Goal: Task Accomplishment & Management: Manage account settings

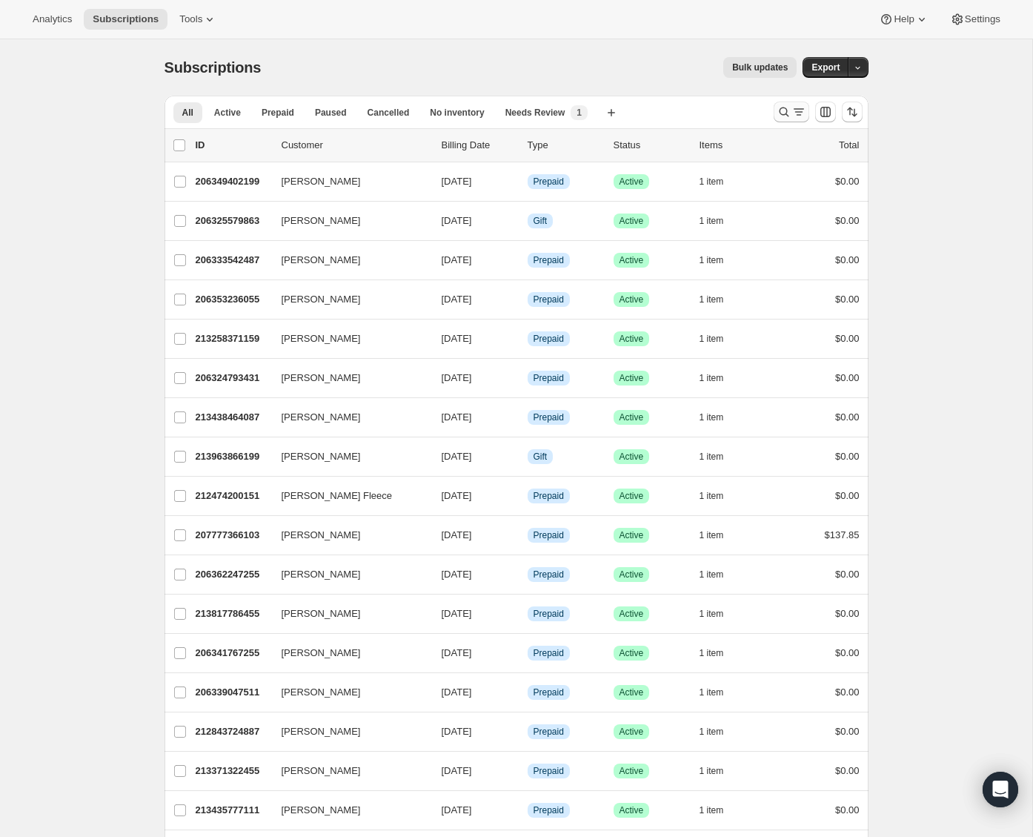
click at [783, 107] on icon "Search and filter results" at bounding box center [784, 112] width 15 height 15
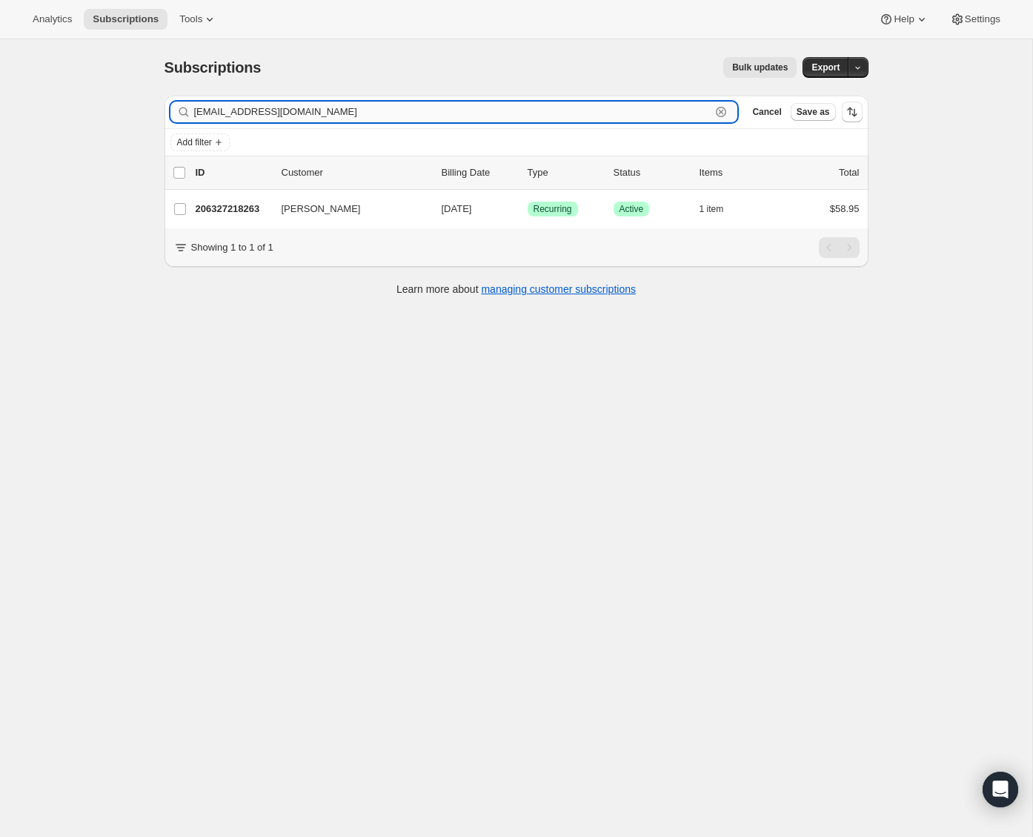
click at [331, 115] on input "adriandv08@gmail.com" at bounding box center [452, 112] width 517 height 21
paste input "bridgett.eisler"
click at [317, 109] on input "bridgett.eisler@gmail.com" at bounding box center [452, 112] width 517 height 21
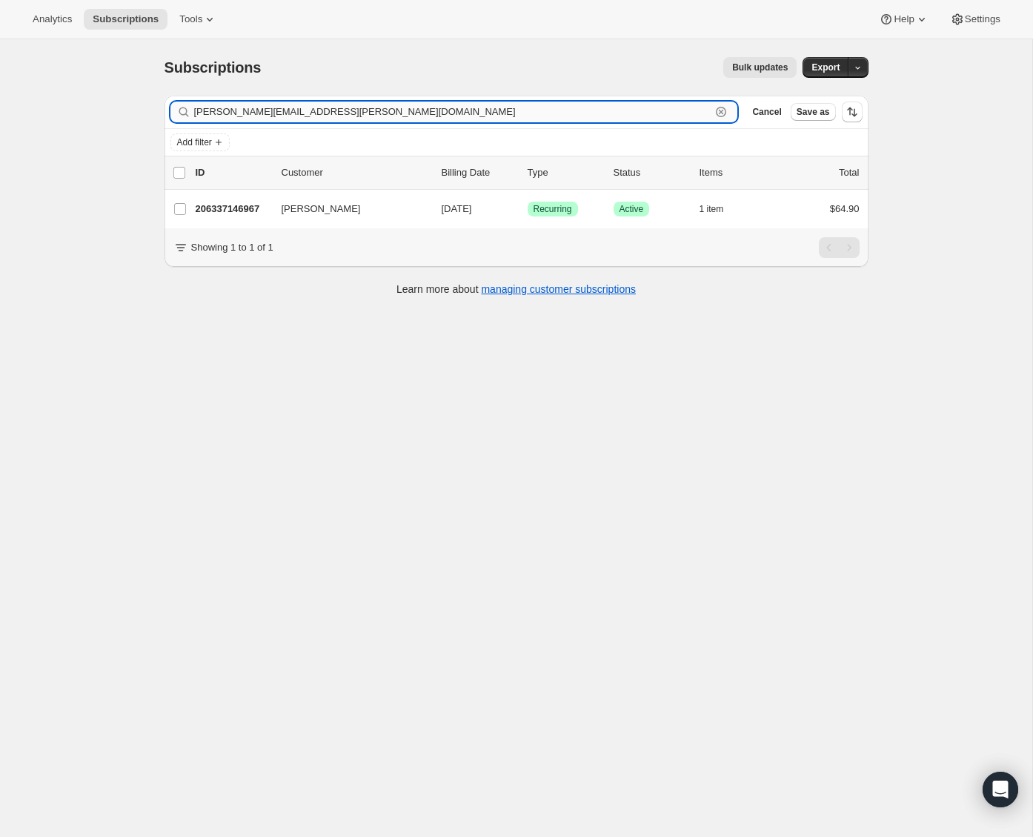
click at [317, 109] on input "bridgett.eisler@gmail.com" at bounding box center [452, 112] width 517 height 21
paste input "peppapoe@yahoo"
click at [329, 107] on input "peppapoe@yahoo.com" at bounding box center [452, 112] width 517 height 21
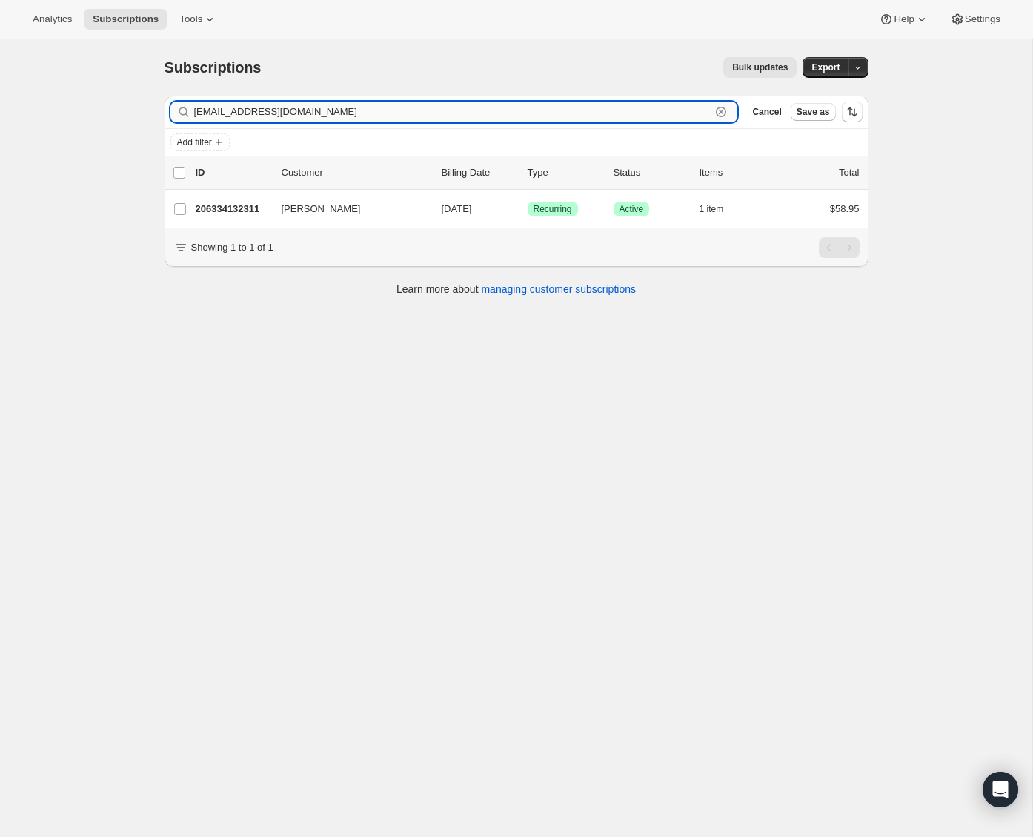
click at [329, 107] on input "peppapoe@yahoo.com" at bounding box center [452, 112] width 517 height 21
paste input "fairygirl428@hotmail"
click at [314, 113] on input "fairygirl428@hotmail.com" at bounding box center [452, 112] width 517 height 21
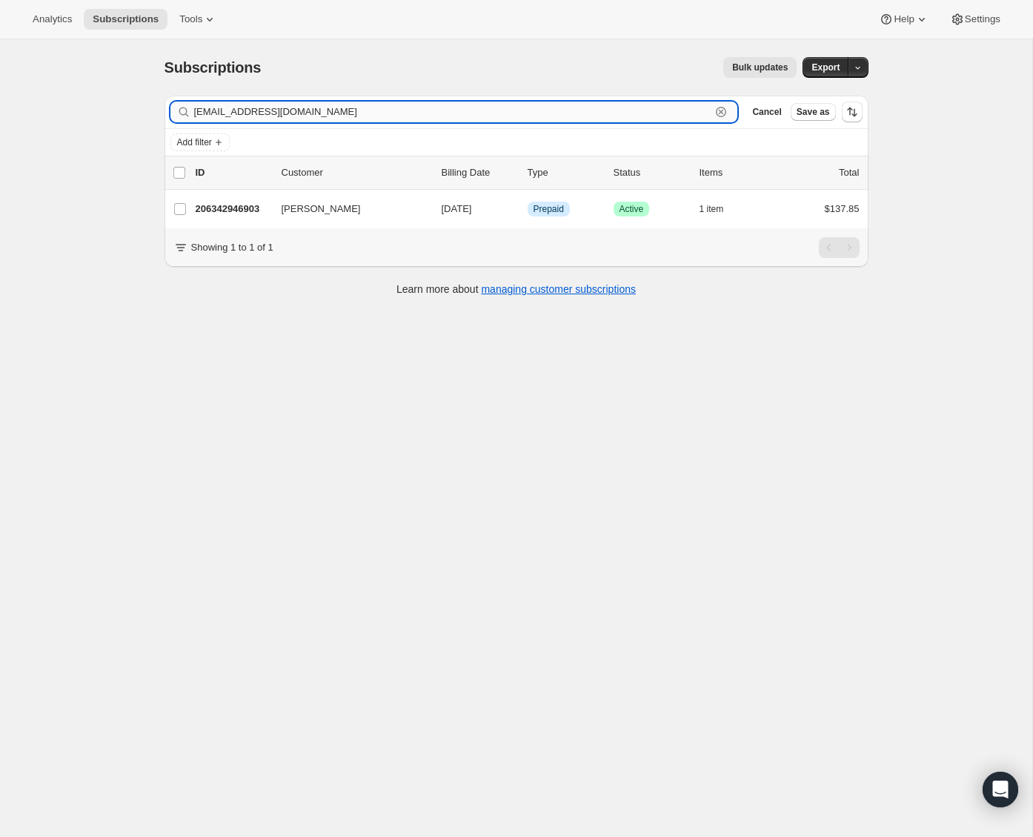
paste input "nyzdreamzz@ao"
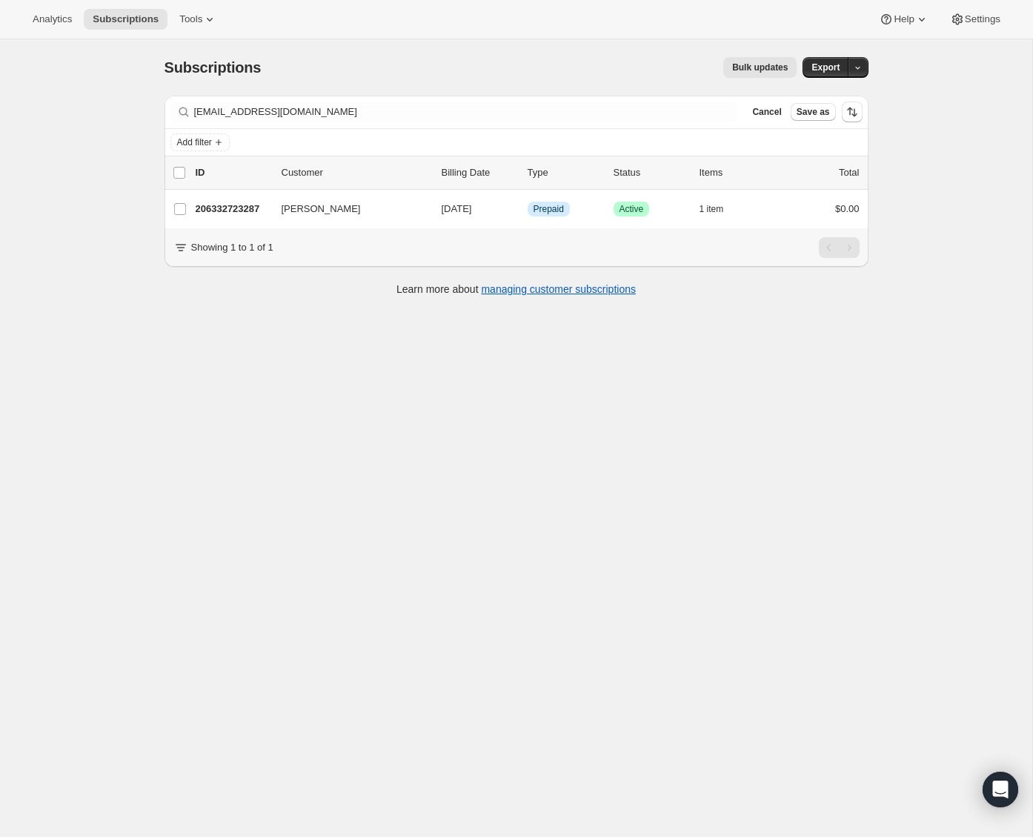
click at [401, 122] on div "Filter subscribers nyzdreamzz@aol.com Clear Cancel Save as" at bounding box center [517, 112] width 704 height 33
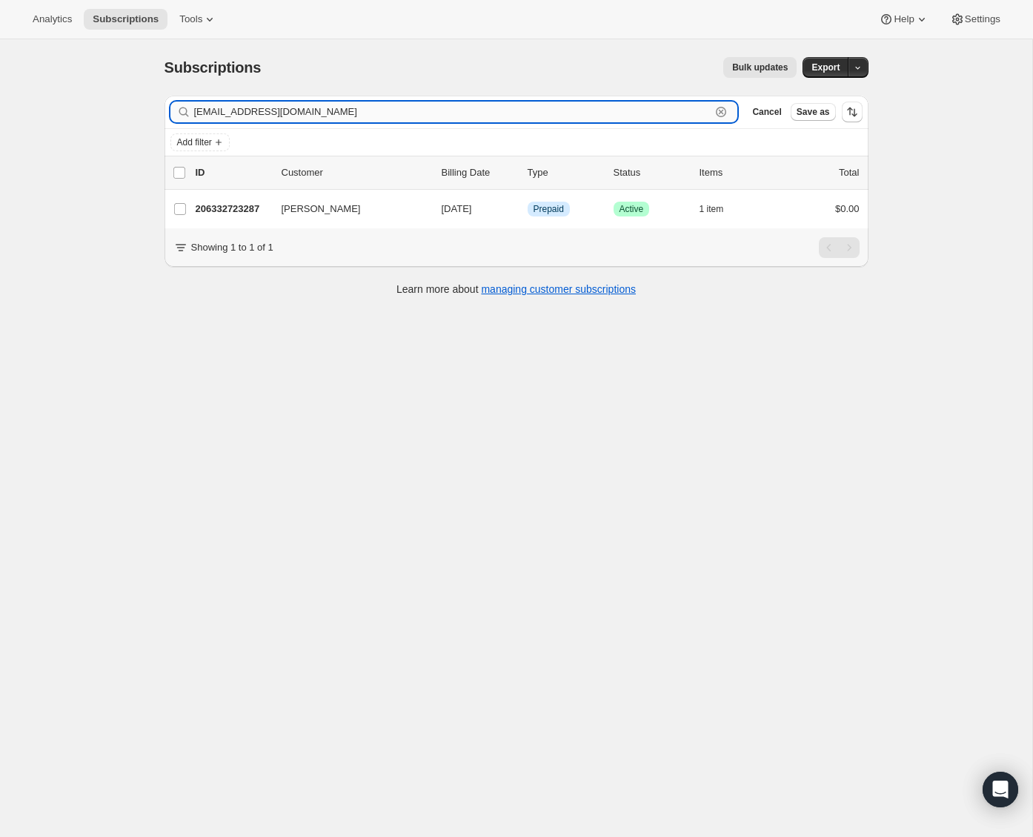
click at [401, 118] on input "nyzdreamzz@aol.com" at bounding box center [452, 112] width 517 height 21
paste input "hkim42@gmai"
click at [472, 113] on input "hkim42@gmail.com" at bounding box center [452, 112] width 517 height 21
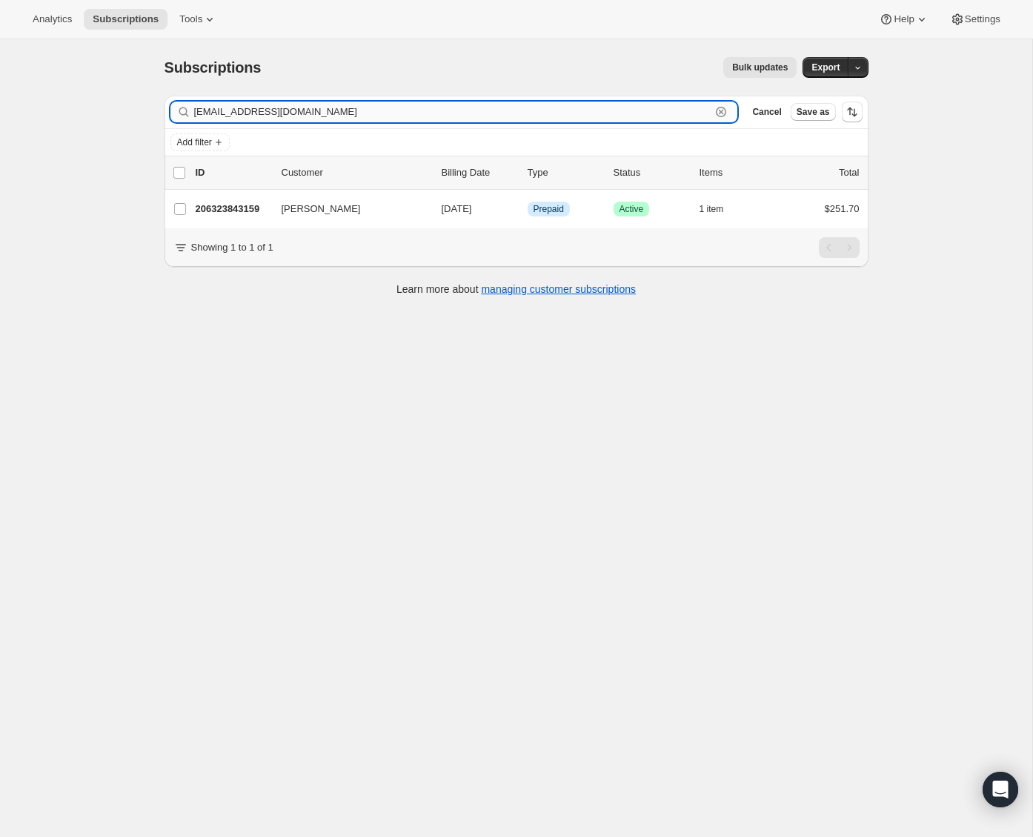
click at [472, 113] on input "hkim42@gmail.com" at bounding box center [452, 112] width 517 height 21
paste input "write_on4@hot"
click at [360, 116] on input "write_on4@hotmail.com" at bounding box center [452, 112] width 517 height 21
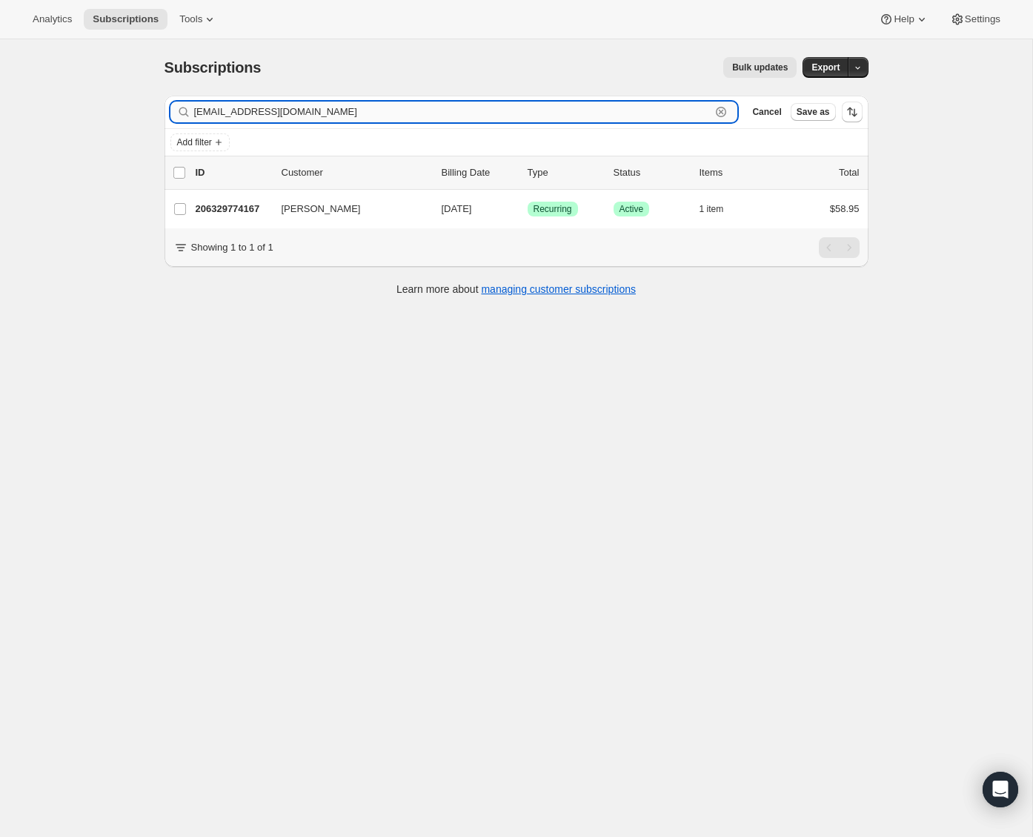
click at [360, 116] on input "write_on4@hotmail.com" at bounding box center [452, 112] width 517 height 21
paste input "irina.bunda"
click at [330, 111] on input "irina.bunda@hotmail.com" at bounding box center [452, 112] width 517 height 21
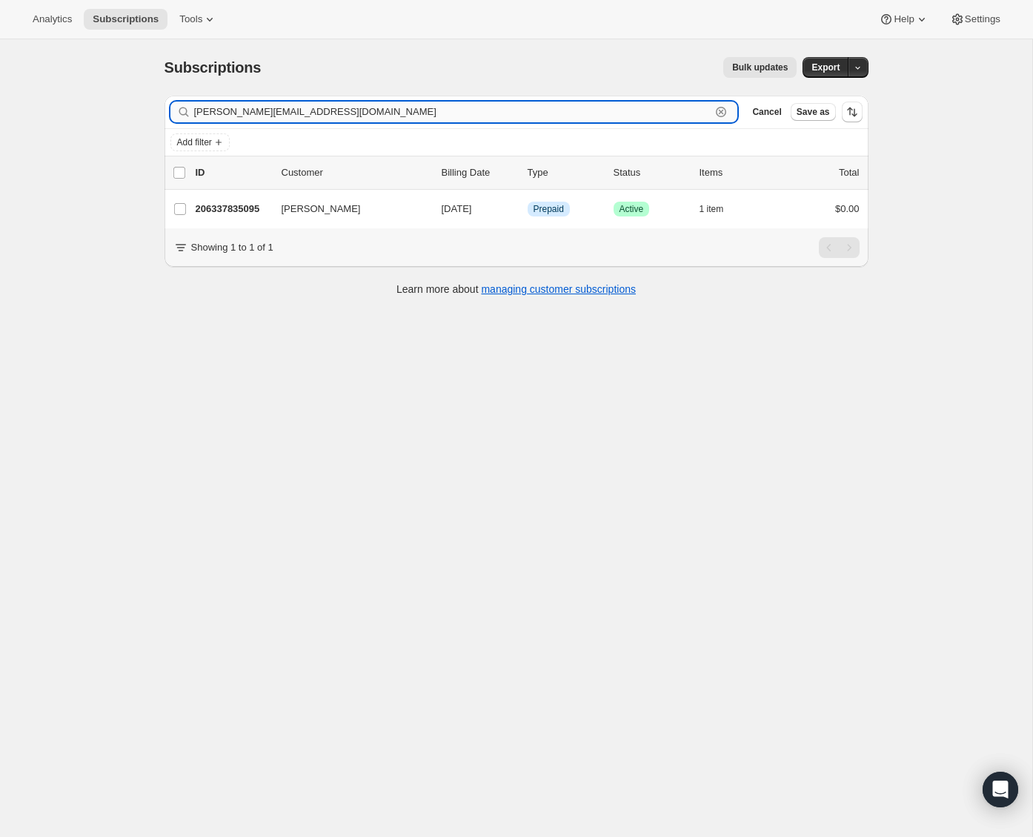
paste input "madamecurl@yahoo"
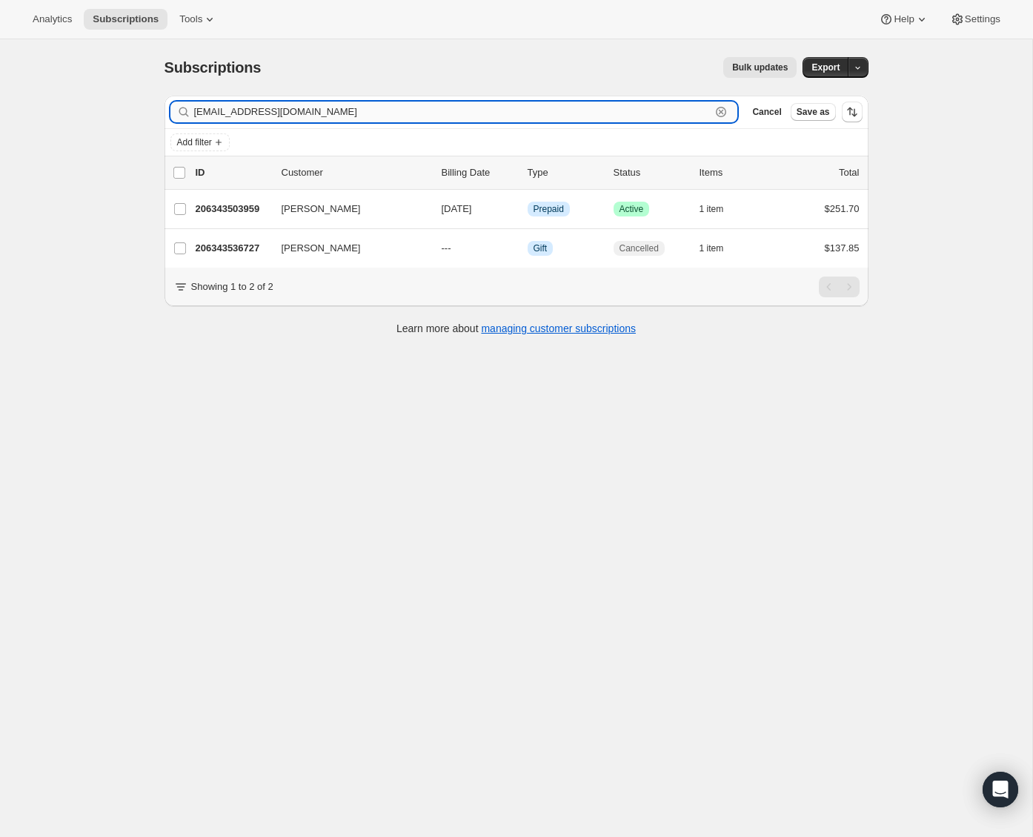
click at [402, 106] on input "madamecurl@yahoo.com" at bounding box center [452, 112] width 517 height 21
paste input "jenny_pardoe@hotmail"
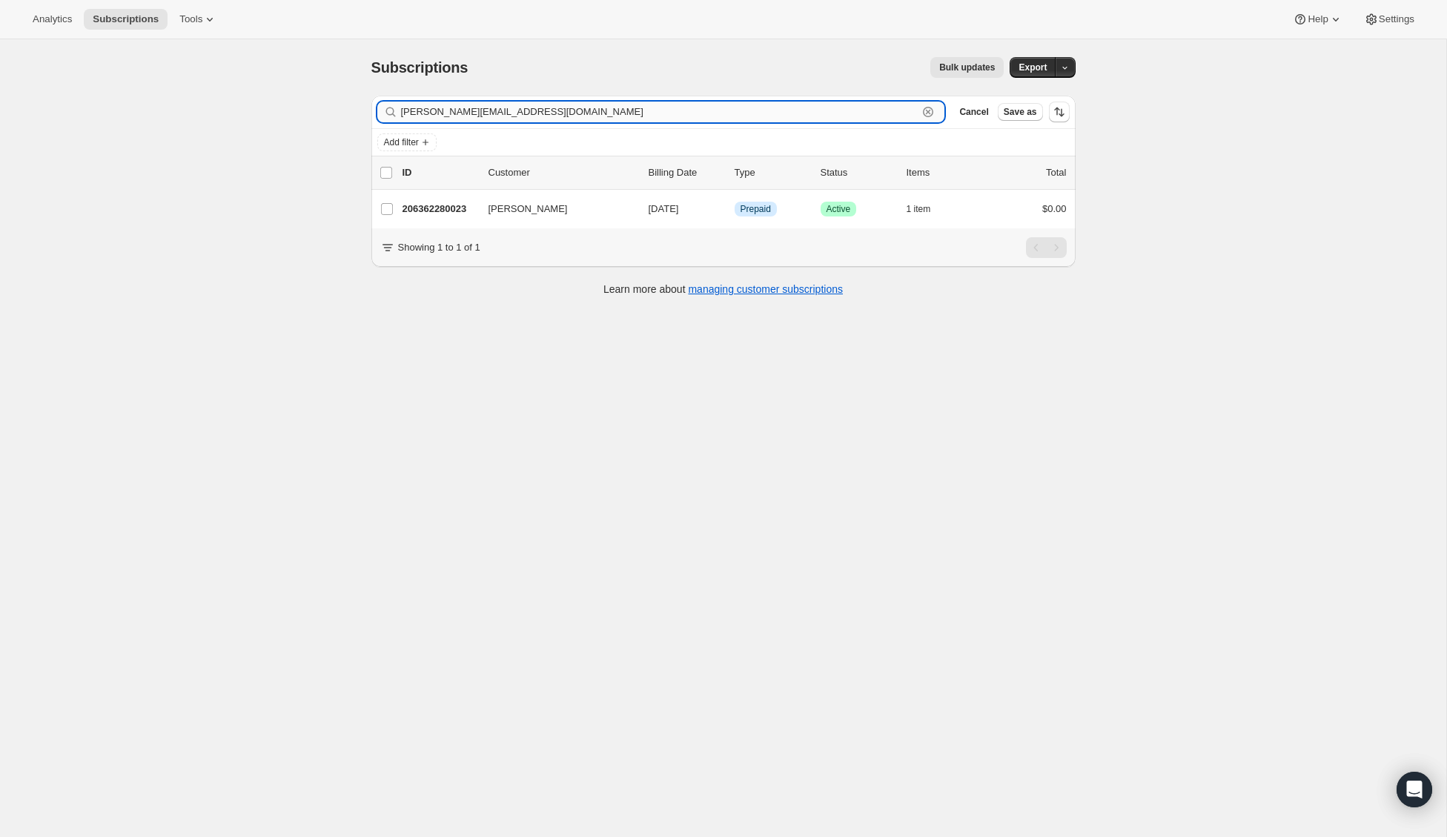
click at [535, 117] on input "jenny_pardoe@hotmail.com" at bounding box center [659, 112] width 517 height 21
paste input "galindoj13@g"
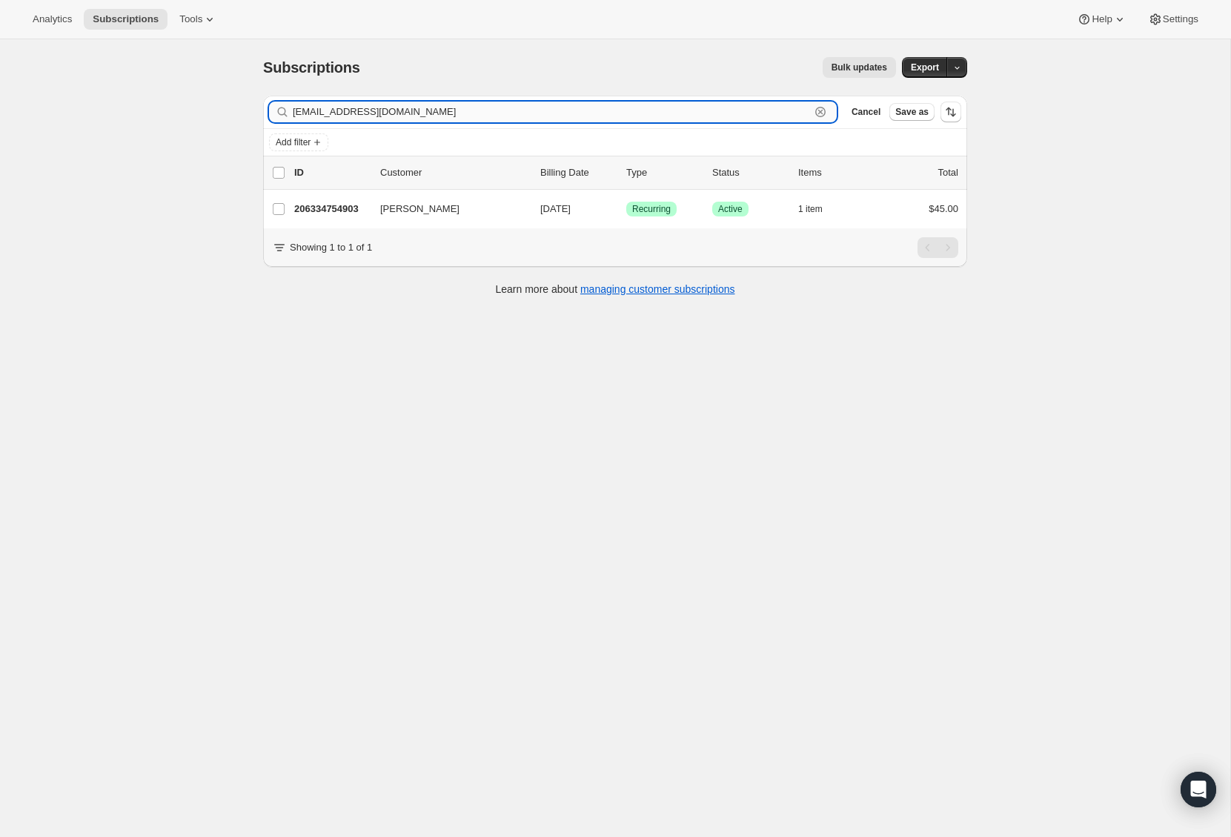
click at [374, 105] on input "galindoj13@gmail.com" at bounding box center [551, 112] width 517 height 21
paste input "kimberlyshaw"
click at [563, 105] on input "kimberlyshaw@gmail.com" at bounding box center [551, 112] width 517 height 21
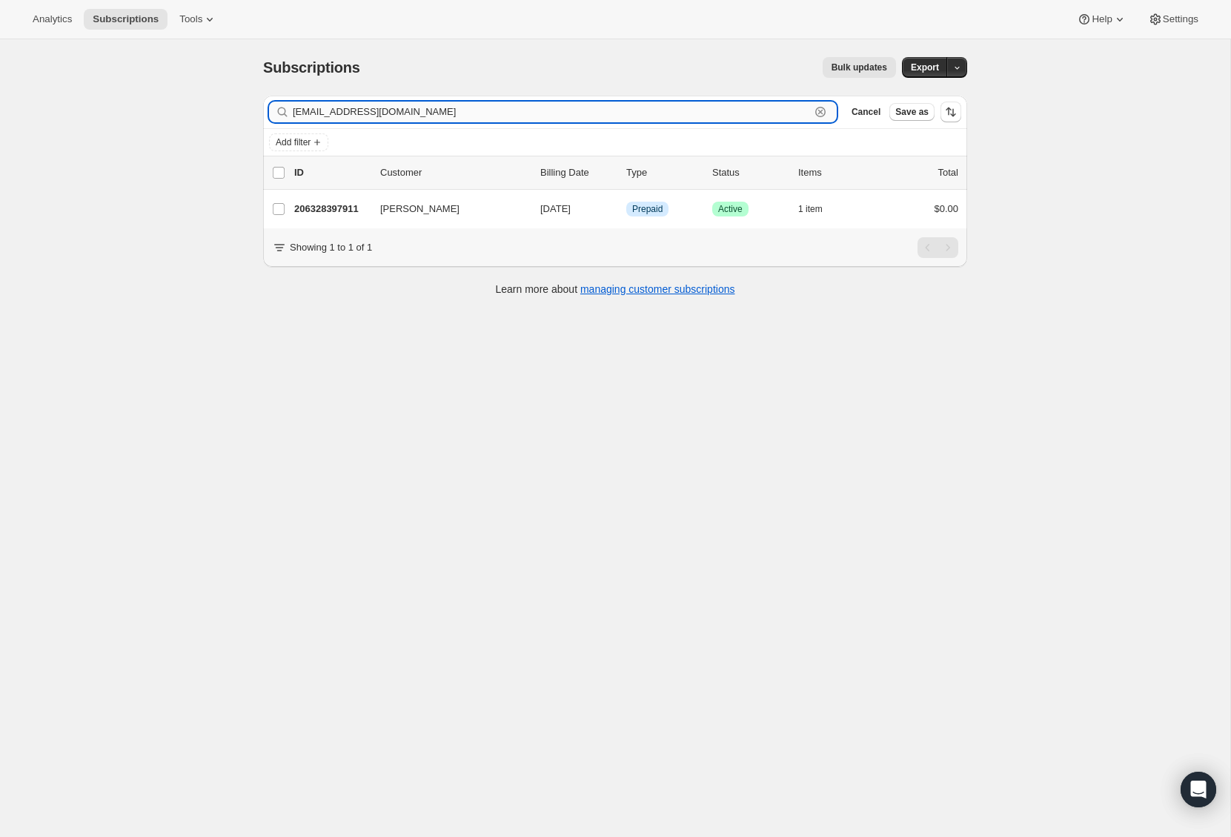
click at [563, 105] on input "kimberlyshaw@gmail.com" at bounding box center [551, 112] width 517 height 21
paste input "totoroyakisoba"
click at [379, 105] on input "totoroyakisoba@gmail.com" at bounding box center [551, 112] width 517 height 21
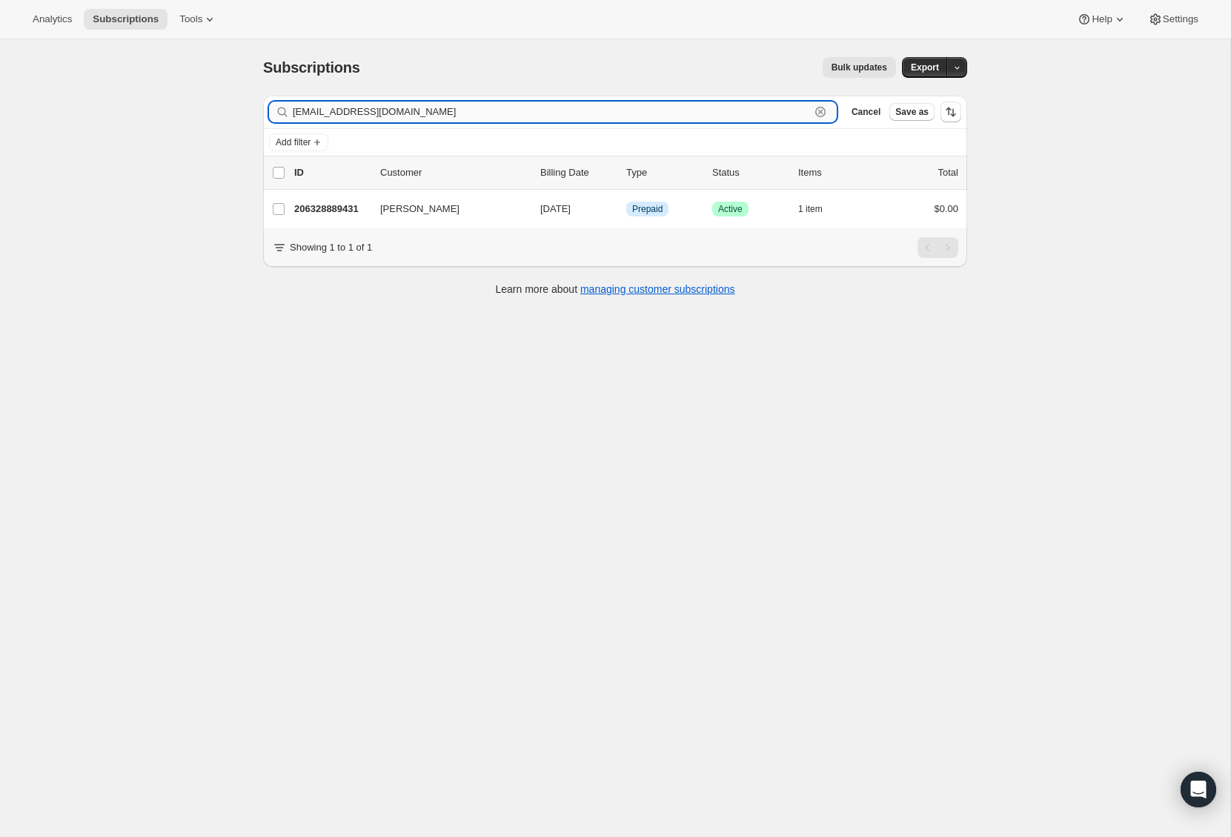
click at [379, 105] on input "totoroyakisoba@gmail.com" at bounding box center [551, 112] width 517 height 21
paste input "mitchelldvalente"
click at [473, 113] on input "mitchelldvalente@gmail.com" at bounding box center [551, 112] width 517 height 21
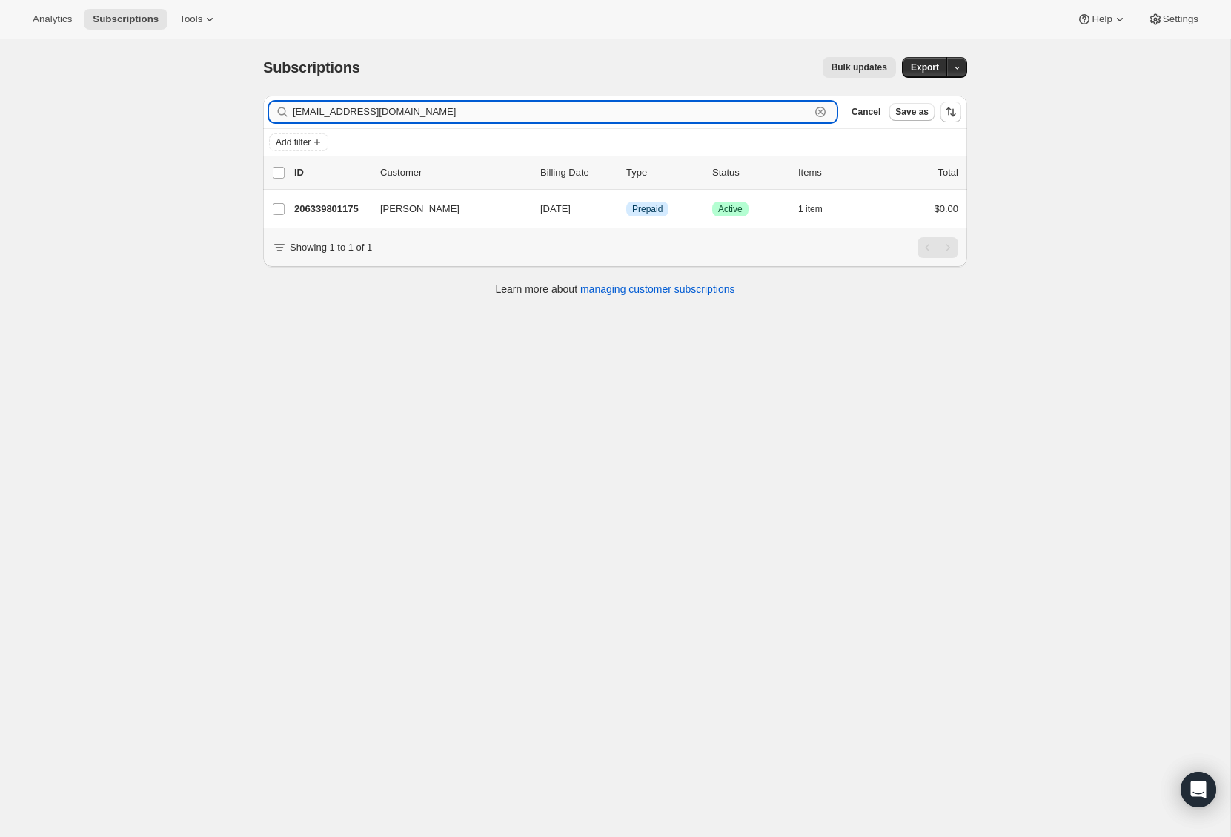
paste input "notpretentious@msn"
click at [389, 116] on input "notpretentious@msn.com" at bounding box center [551, 112] width 517 height 21
paste input "surch4356@gmail"
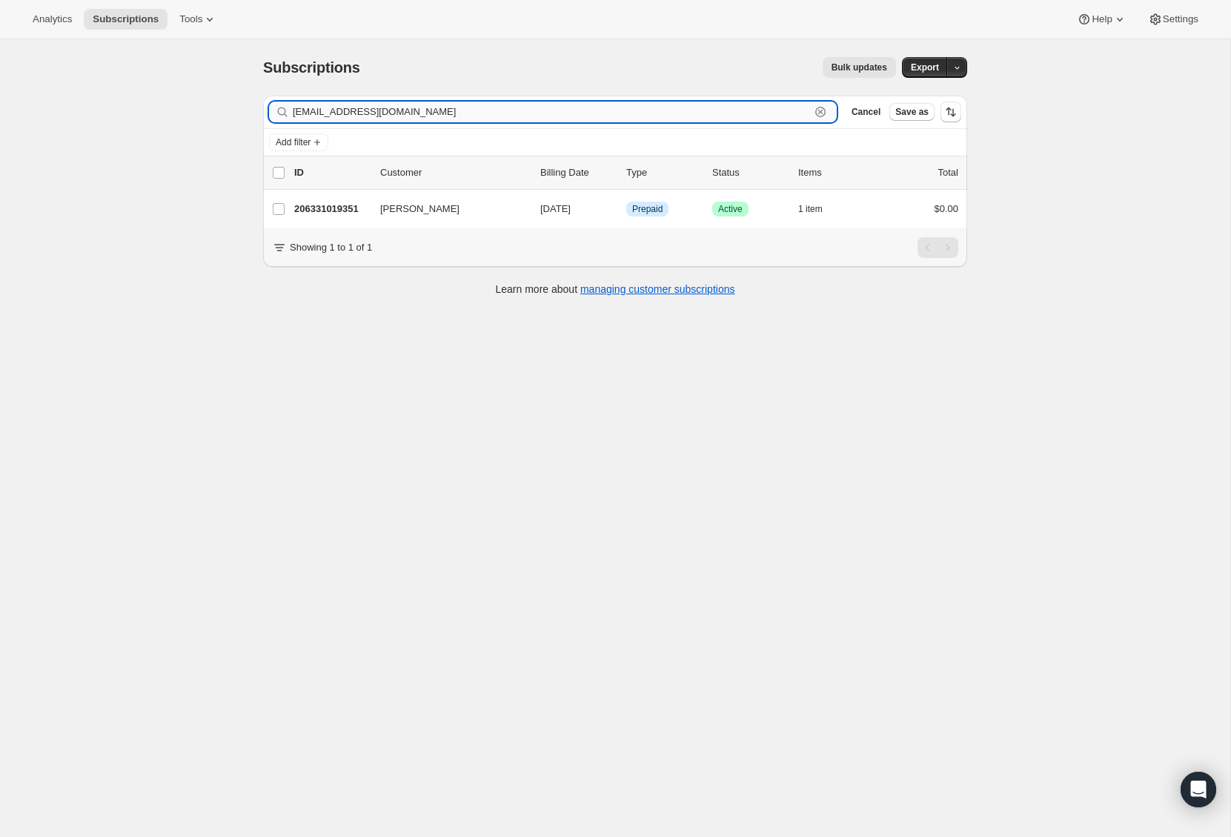
click at [435, 111] on input "surch4356@gmail.com" at bounding box center [551, 112] width 517 height 21
click at [435, 110] on input "surch4356@gmail.com" at bounding box center [551, 112] width 517 height 21
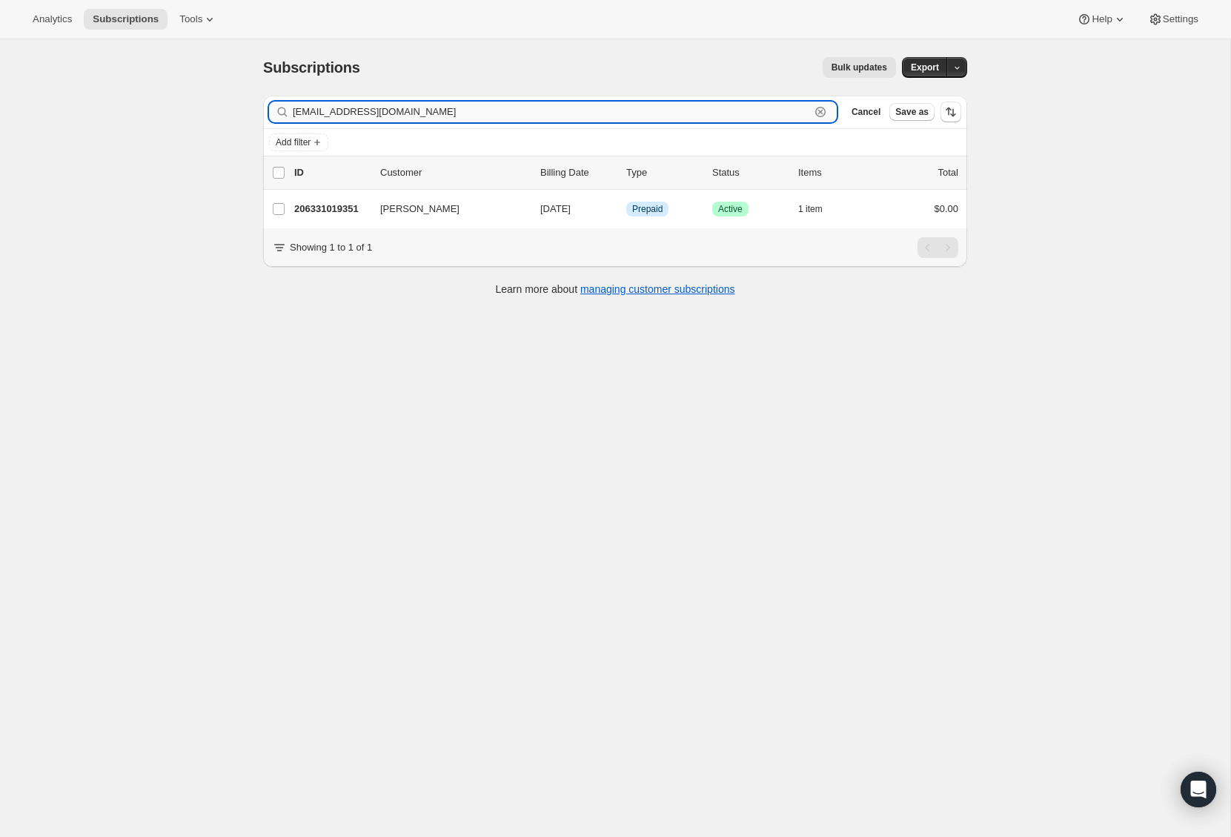
click at [435, 110] on input "surch4356@gmail.com" at bounding box center [551, 112] width 517 height 21
paste input "zboettcher"
click at [451, 117] on input "szboettcher@gmail.com" at bounding box center [551, 112] width 517 height 21
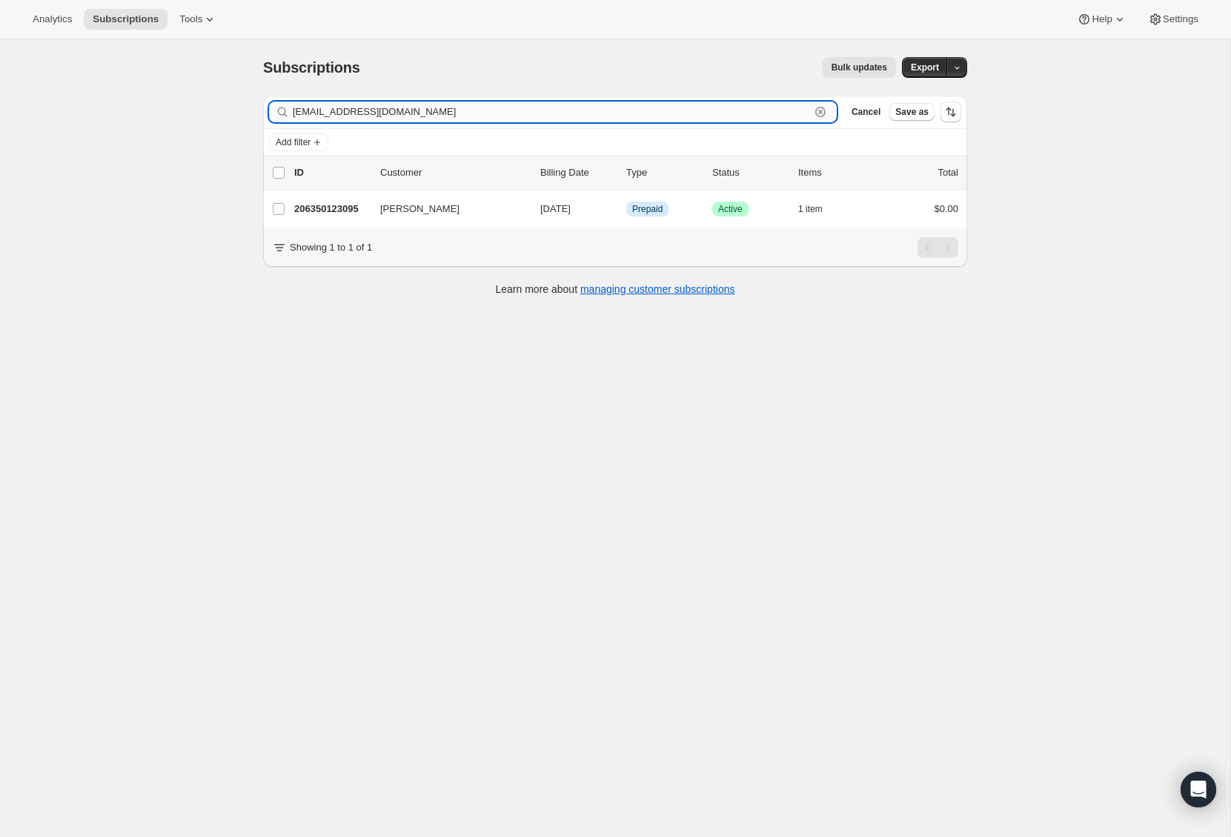
click at [451, 117] on input "szboettcher@gmail.com" at bounding box center [551, 112] width 517 height 21
paste input "pierre-yves.godard@wanadoo.fr"
type input "pierre-yves.godard@wanadoo.fr"
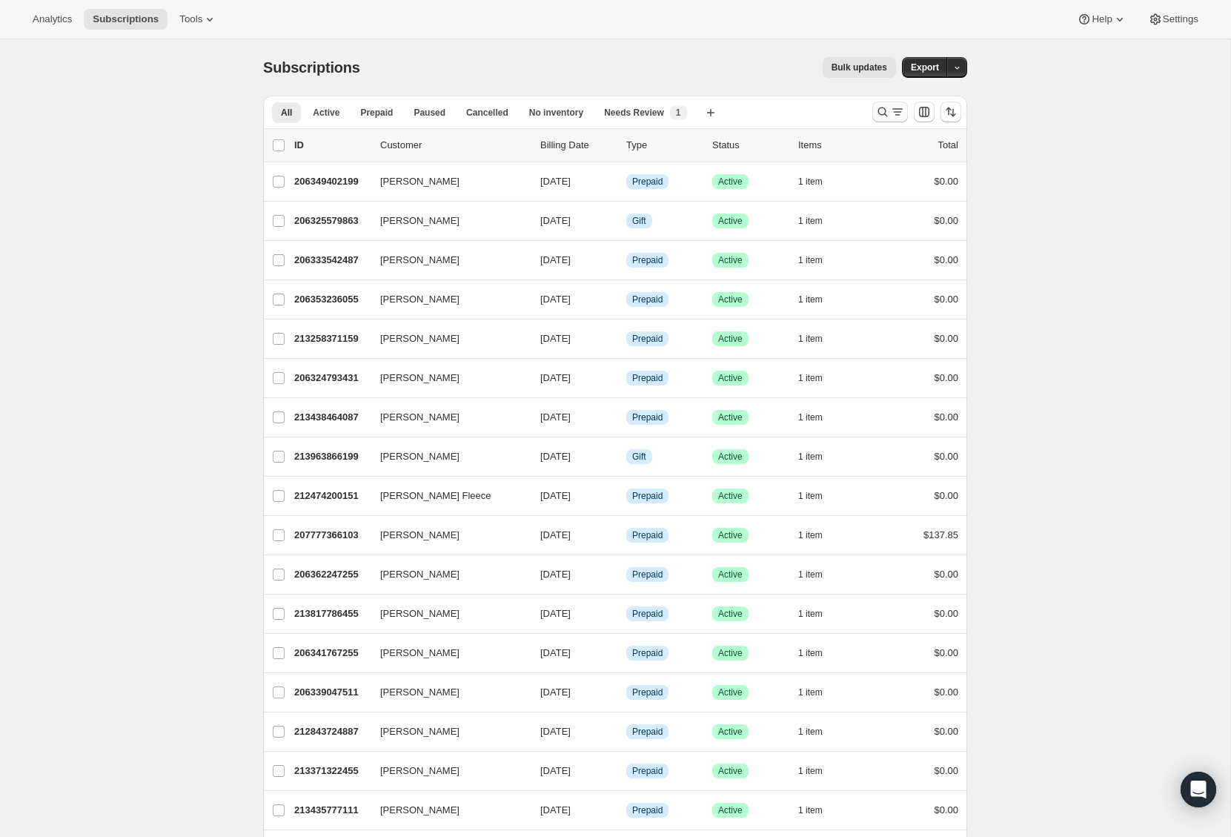
click at [887, 110] on icon "Search and filter results" at bounding box center [882, 112] width 15 height 15
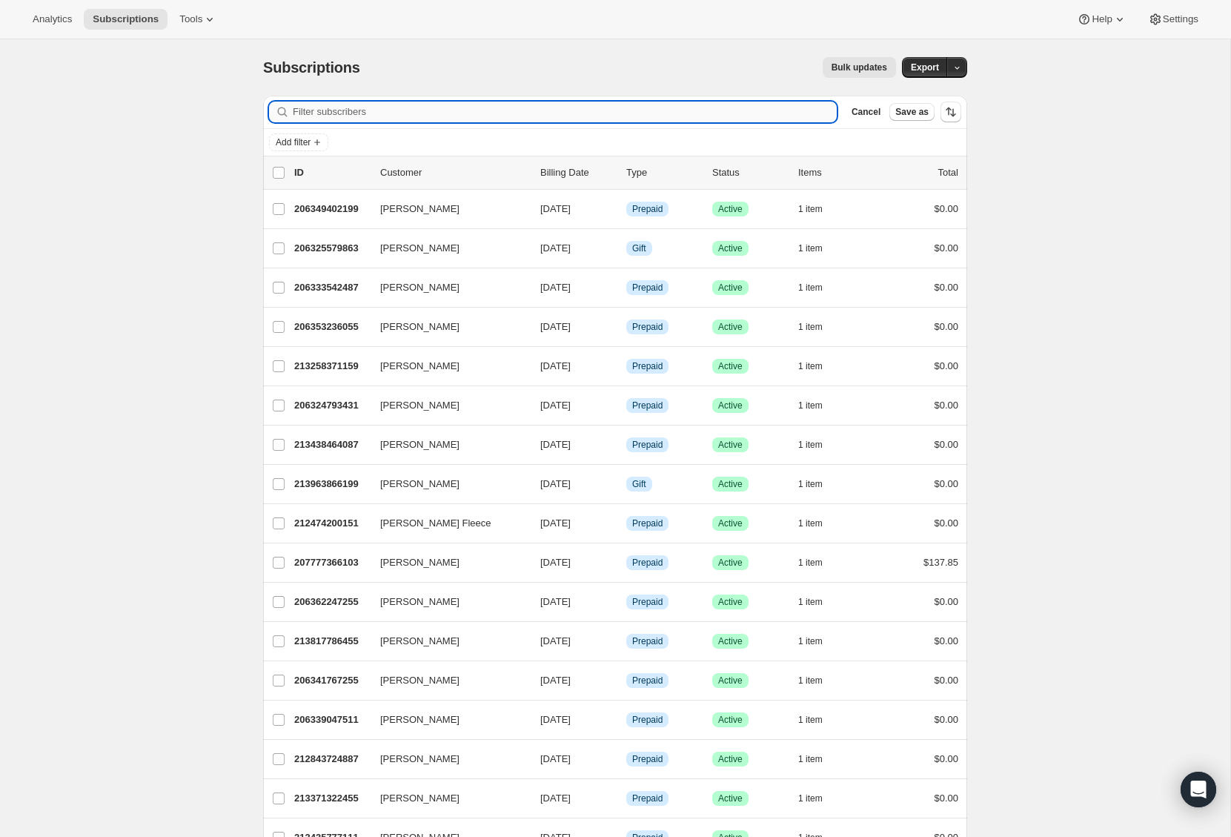
click at [391, 106] on input "Filter subscribers" at bounding box center [565, 112] width 544 height 21
paste input "Kimberly Shaw"
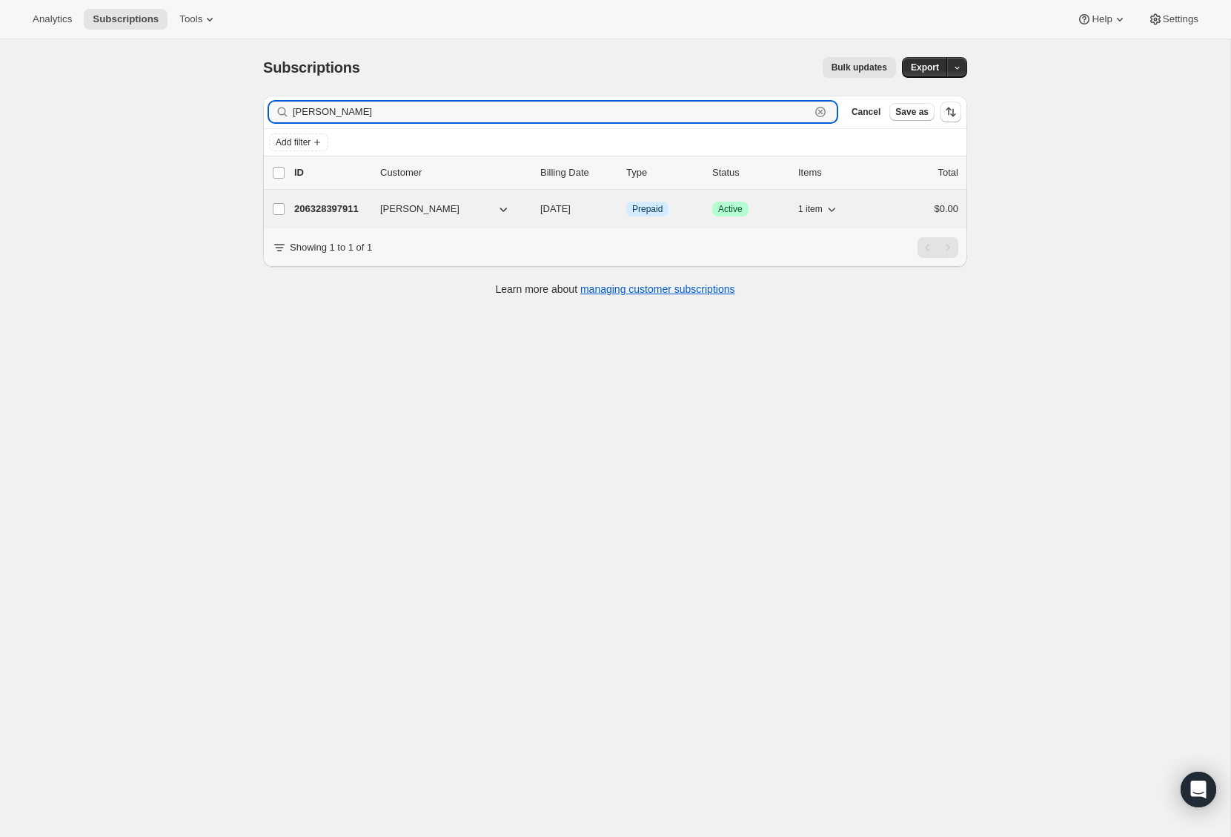
type input "Kimberly Shaw"
click at [325, 209] on p "206328397911" at bounding box center [331, 209] width 74 height 15
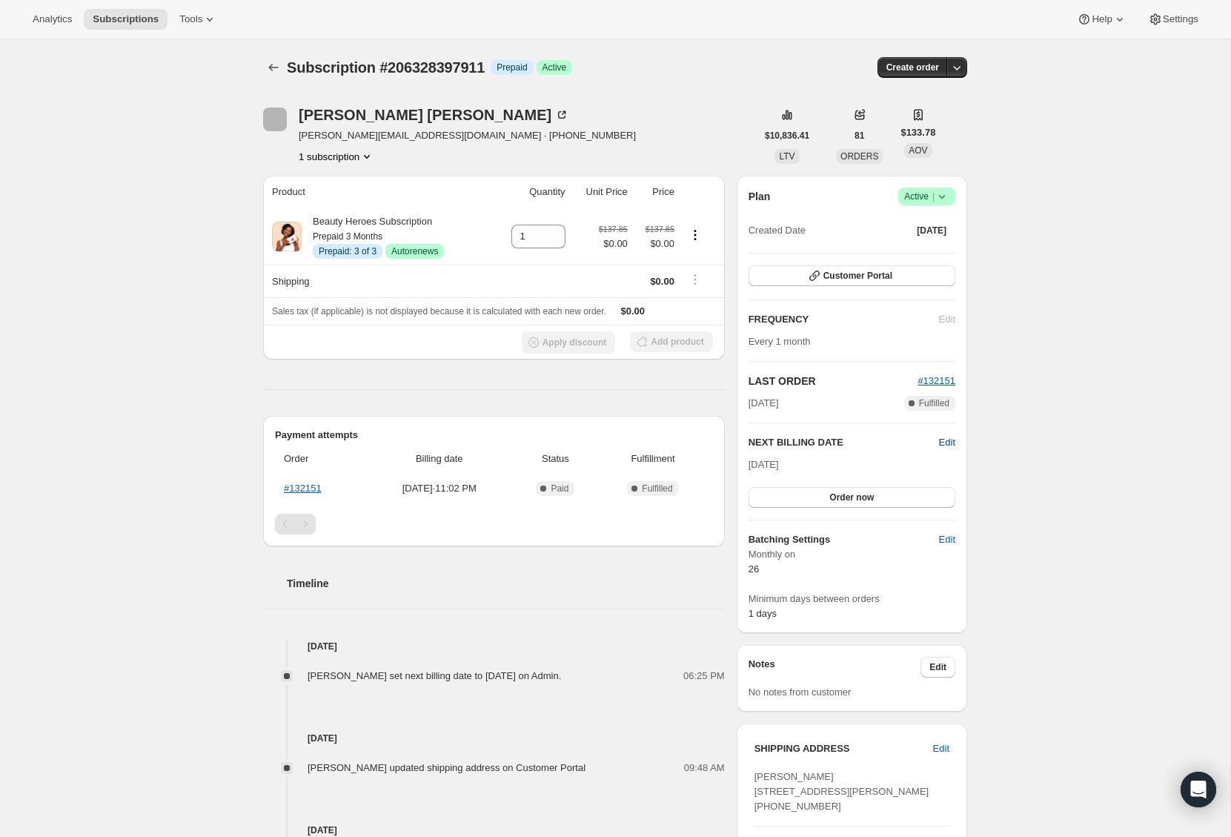
click at [953, 442] on span "Edit" at bounding box center [947, 442] width 16 height 15
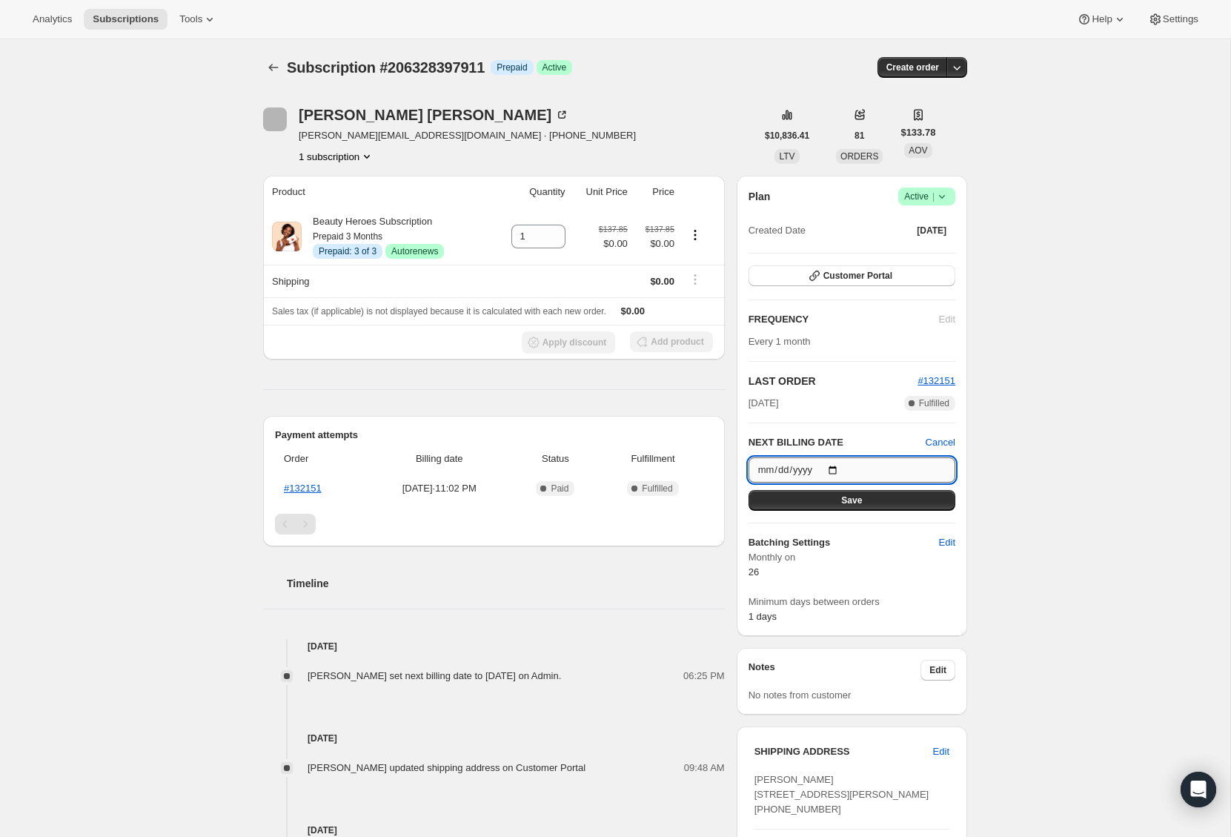
click at [839, 468] on input "[DATE]" at bounding box center [852, 469] width 207 height 25
type input "[DATE]"
click at [1047, 552] on div "Subscription #206328397911. This page is ready Subscription #206328397911 Info …" at bounding box center [615, 609] width 1230 height 1141
click at [870, 502] on button "Save" at bounding box center [852, 500] width 207 height 21
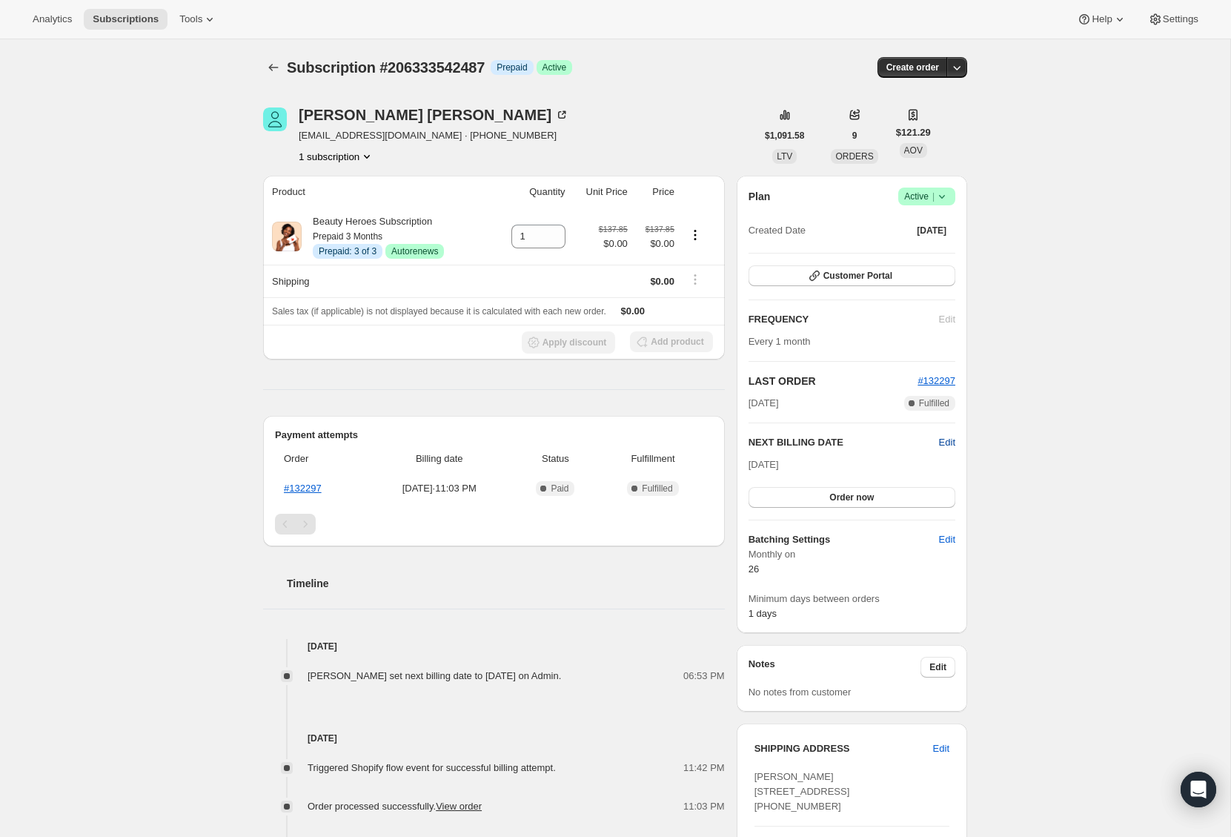
click at [953, 448] on span "Edit" at bounding box center [947, 442] width 16 height 15
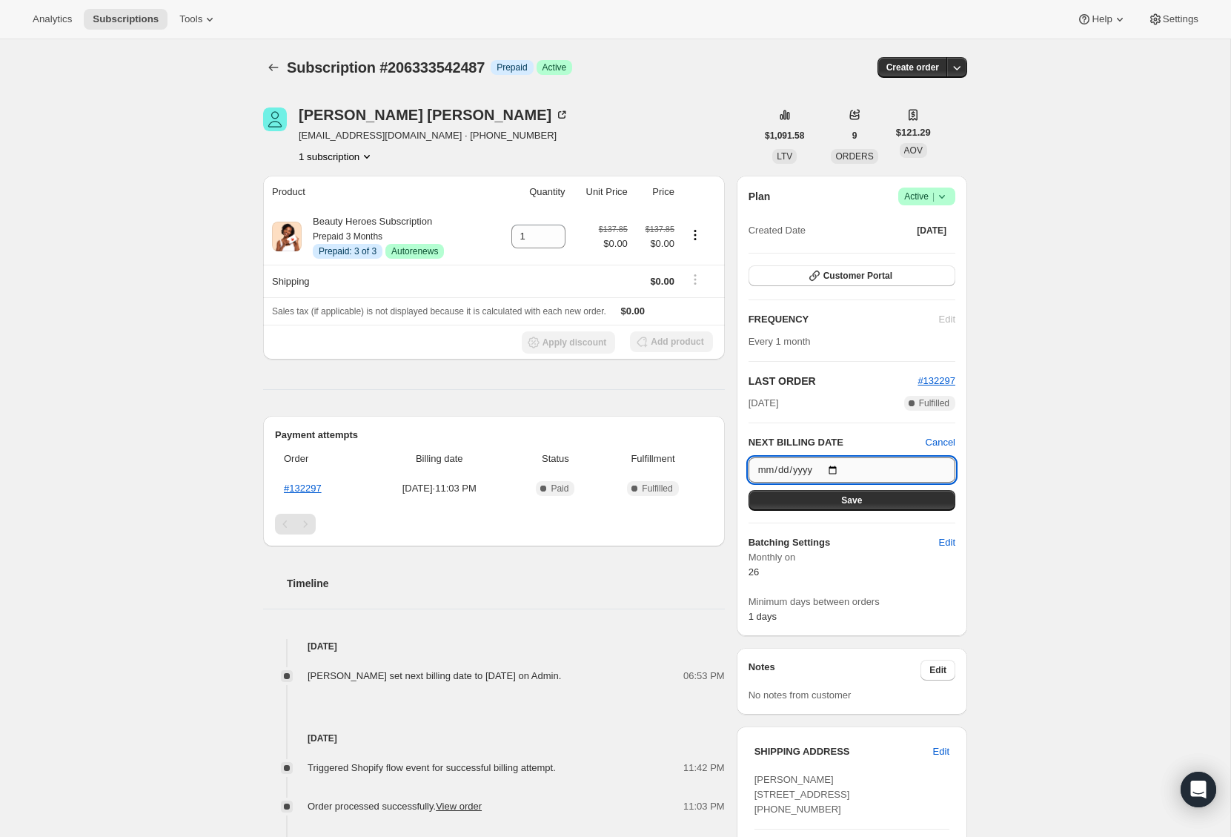
click at [834, 468] on input "[DATE]" at bounding box center [852, 469] width 207 height 25
type input "[DATE]"
click at [1053, 568] on div "Subscription #206333542487. This page is ready Subscription #206333542487 Info …" at bounding box center [615, 605] width 1230 height 1133
click at [857, 501] on span "Save" at bounding box center [851, 500] width 21 height 12
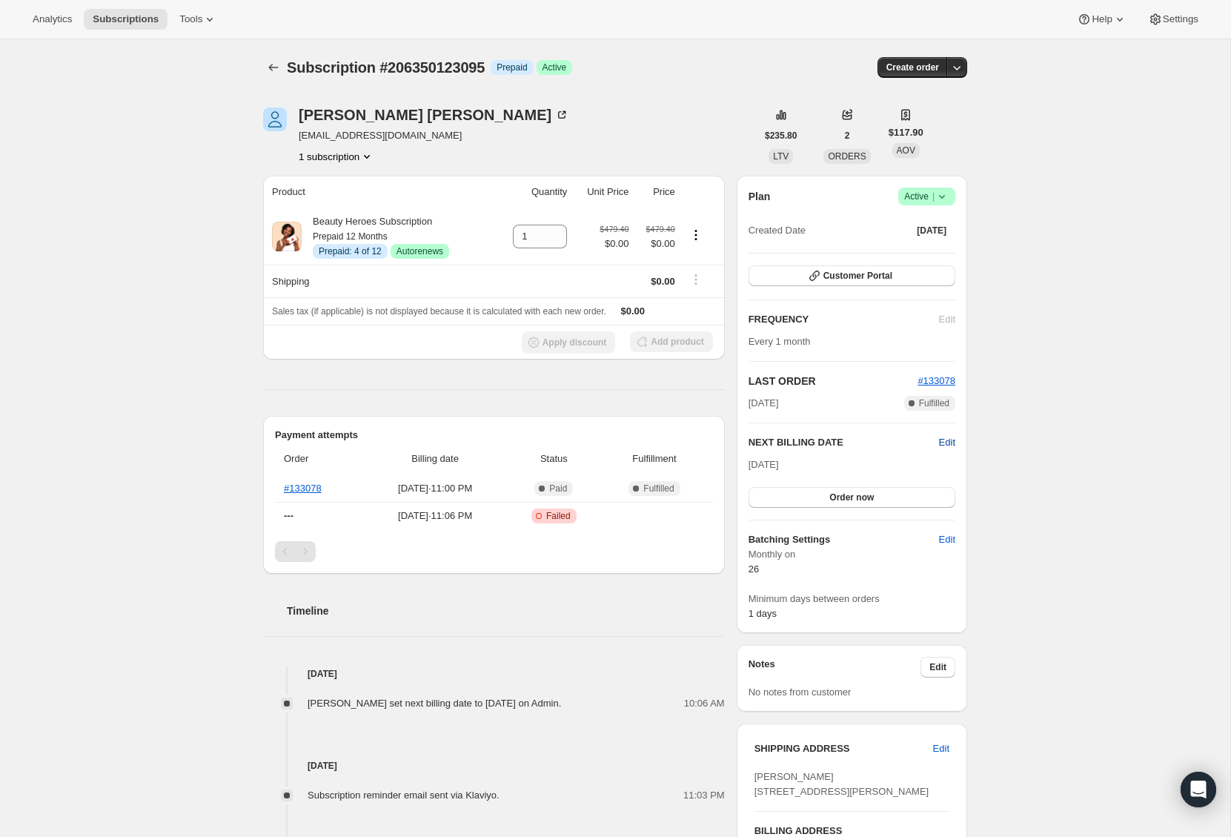
click at [950, 444] on span "Edit" at bounding box center [947, 442] width 16 height 15
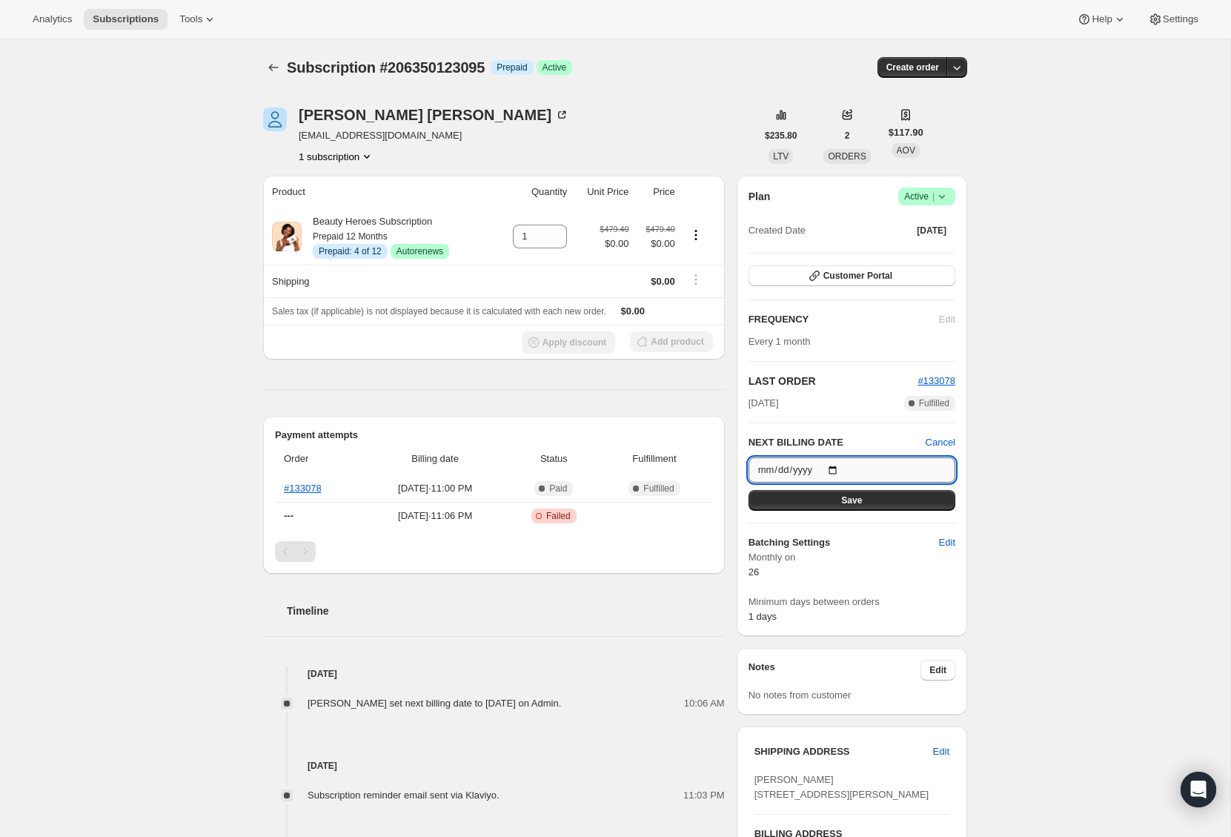
click at [836, 467] on input "[DATE]" at bounding box center [852, 469] width 207 height 25
type input "[DATE]"
click at [1065, 580] on div "Subscription #206350123095. This page is ready Subscription #206350123095 Info …" at bounding box center [615, 650] width 1230 height 1222
click at [902, 500] on button "Save" at bounding box center [852, 500] width 207 height 21
